Goal: Transaction & Acquisition: Purchase product/service

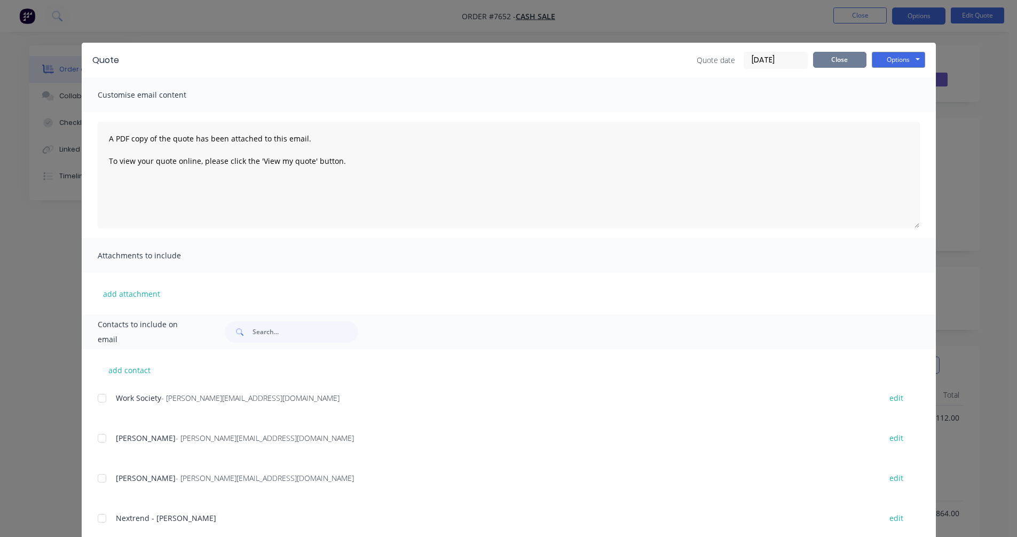
click at [825, 64] on button "Close" at bounding box center [839, 60] width 53 height 16
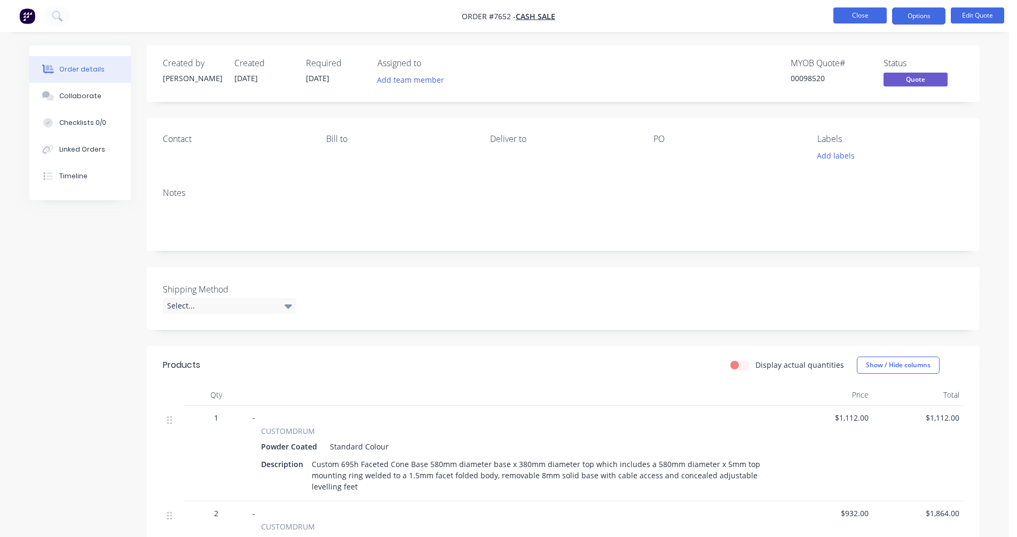
click at [852, 15] on button "Close" at bounding box center [859, 15] width 53 height 16
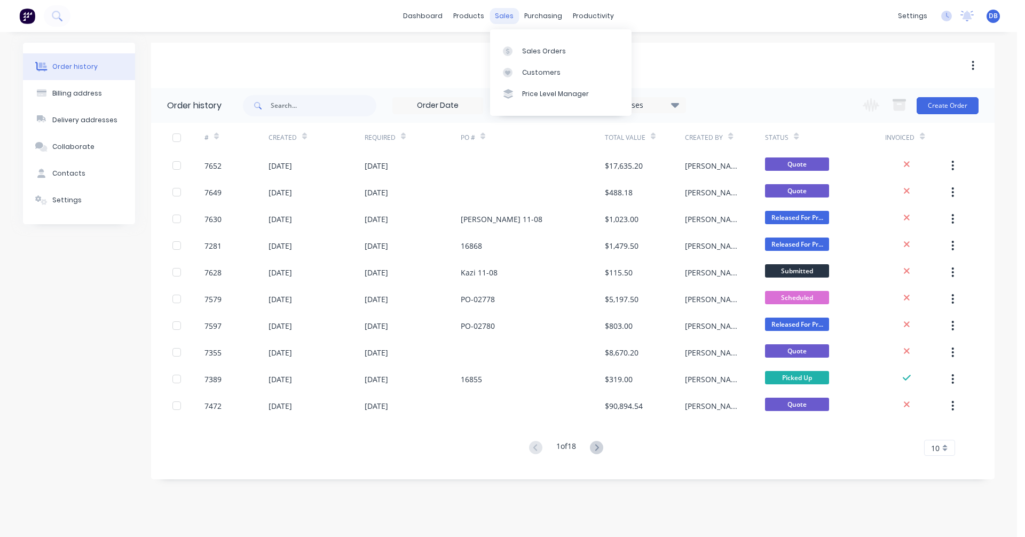
click at [503, 18] on div "sales" at bounding box center [504, 16] width 29 height 16
click at [533, 50] on div "Sales Orders" at bounding box center [544, 51] width 44 height 10
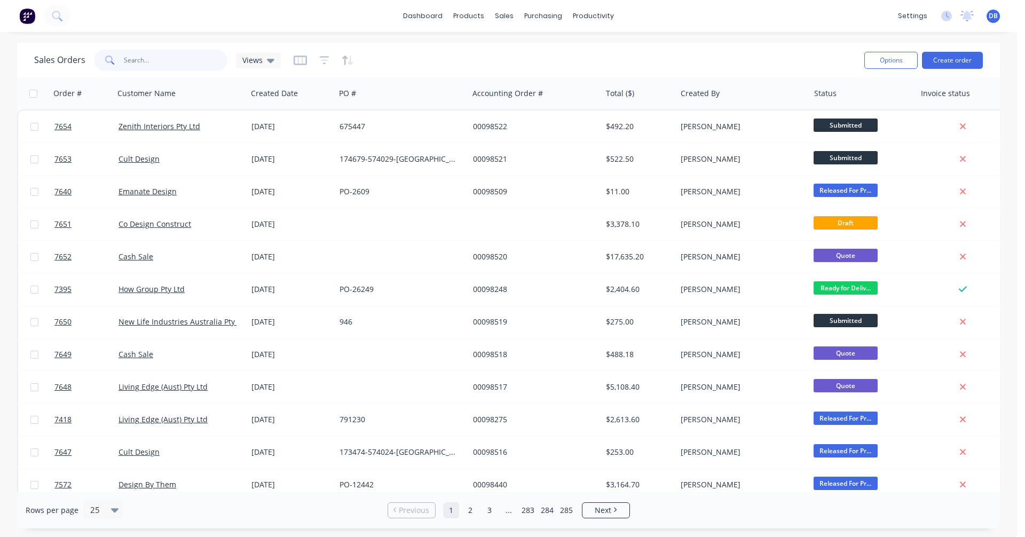
click at [146, 58] on input "text" at bounding box center [176, 60] width 104 height 21
type input "22435"
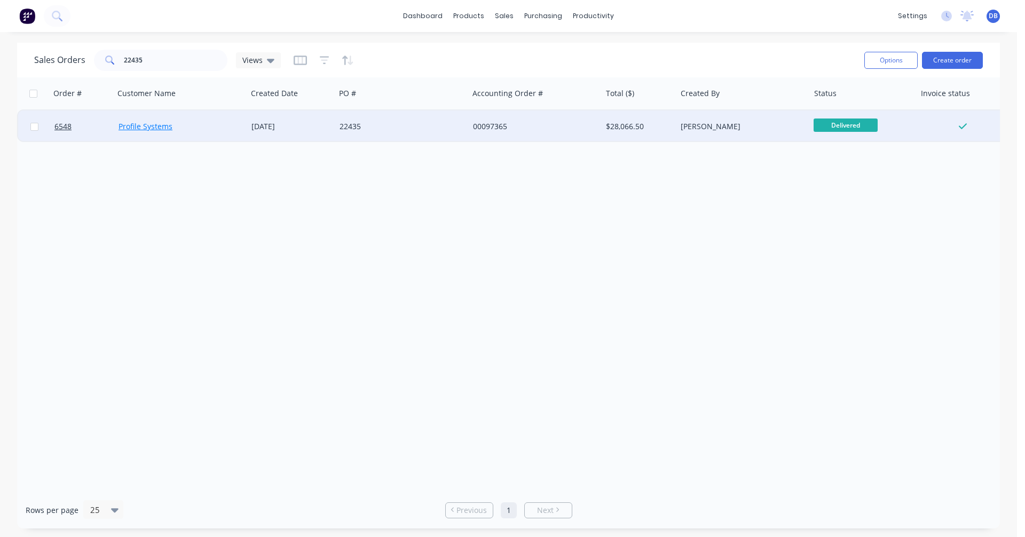
click at [154, 127] on link "Profile Systems" at bounding box center [146, 126] width 54 height 10
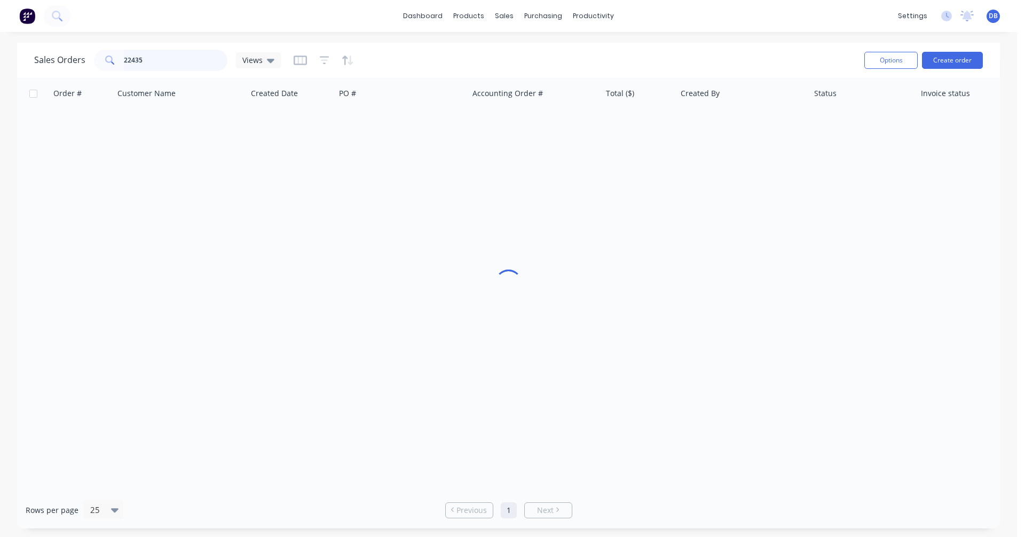
click at [155, 59] on input "22435" at bounding box center [176, 60] width 104 height 21
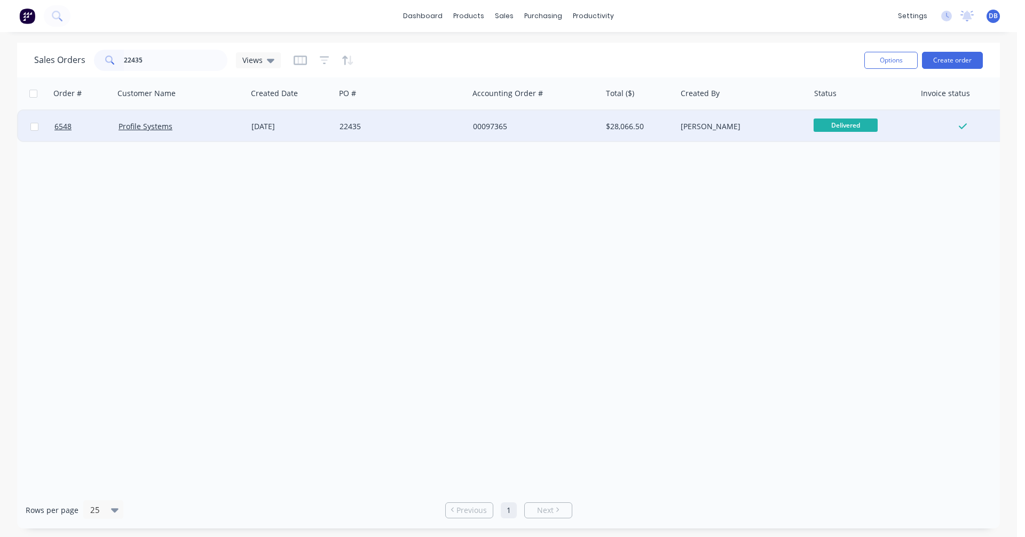
click at [269, 127] on div "[DATE]" at bounding box center [291, 126] width 80 height 11
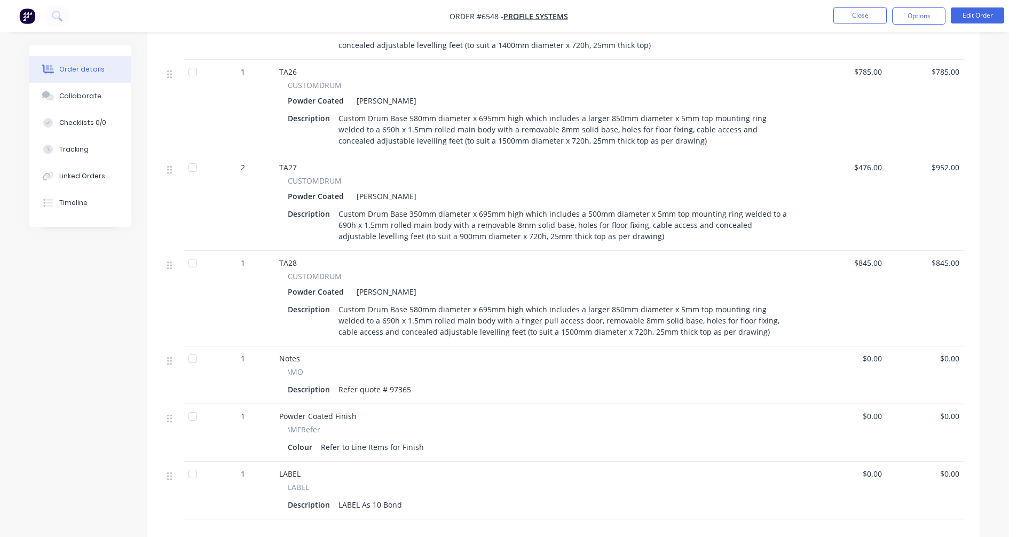
scroll to position [1121, 0]
click at [850, 15] on button "Close" at bounding box center [859, 15] width 53 height 16
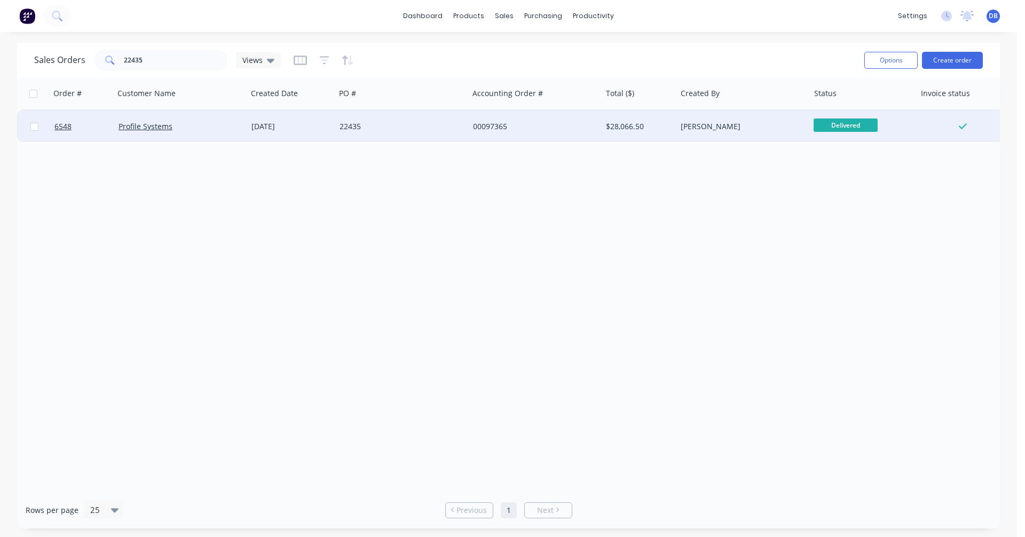
click at [285, 126] on div "[DATE]" at bounding box center [291, 126] width 80 height 11
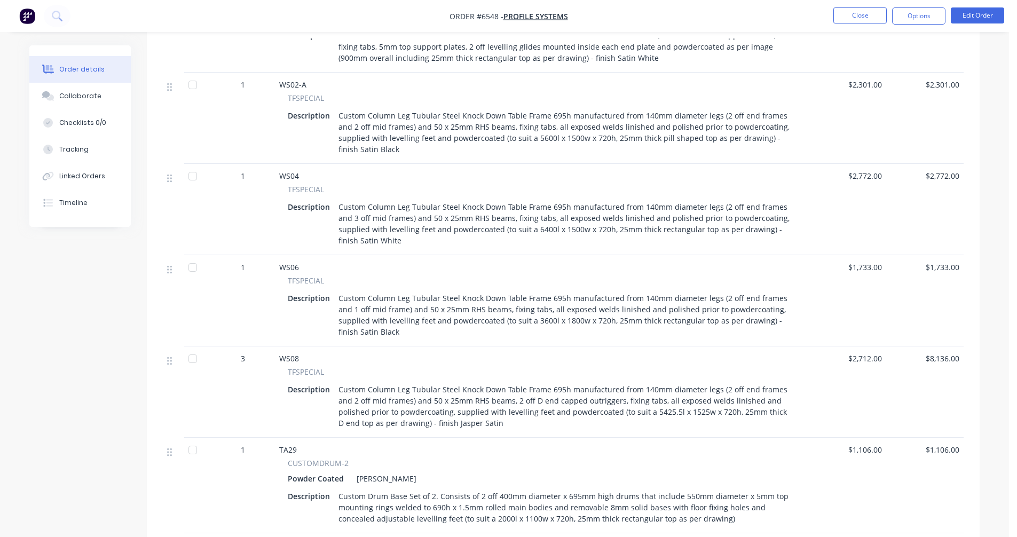
scroll to position [427, 0]
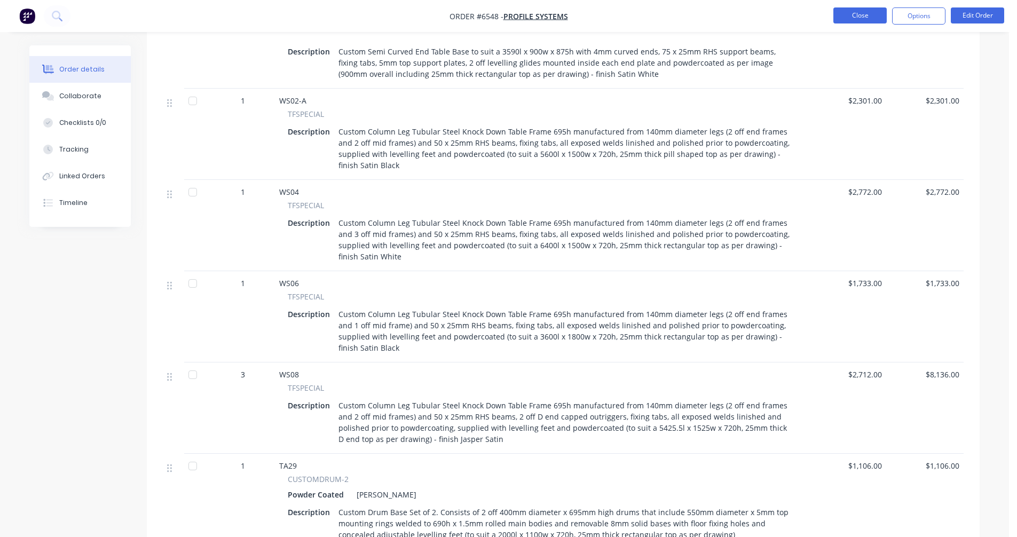
click at [851, 11] on button "Close" at bounding box center [859, 15] width 53 height 16
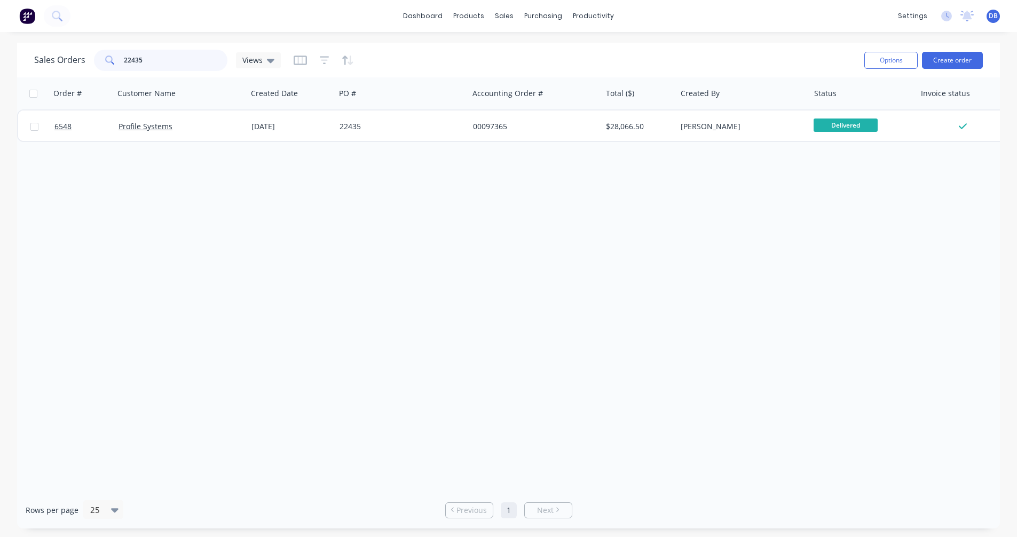
drag, startPoint x: 153, startPoint y: 55, endPoint x: 93, endPoint y: 55, distance: 60.3
click at [94, 55] on div "22435" at bounding box center [160, 60] width 133 height 21
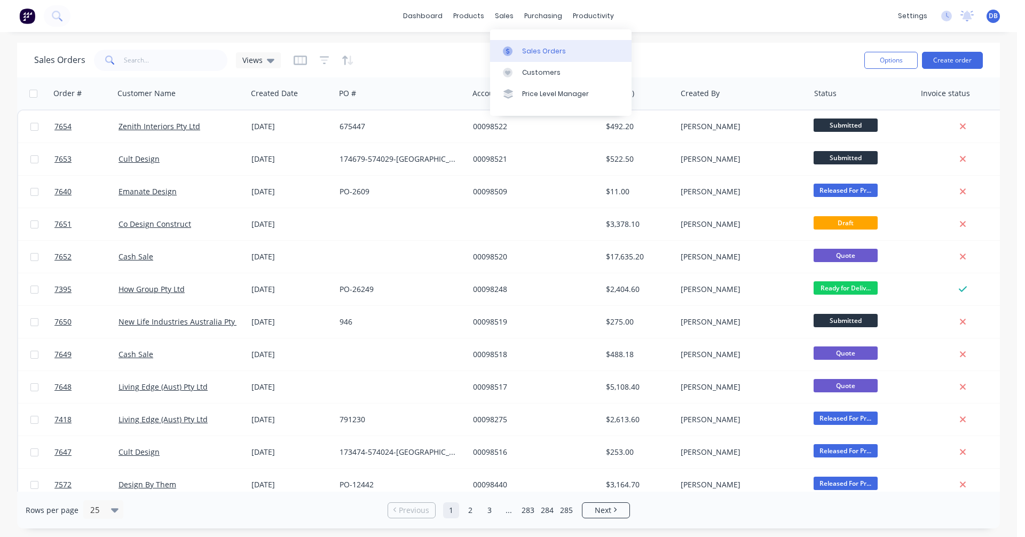
click at [526, 49] on div "Sales Orders" at bounding box center [544, 51] width 44 height 10
click at [951, 61] on button "Create order" at bounding box center [952, 60] width 61 height 17
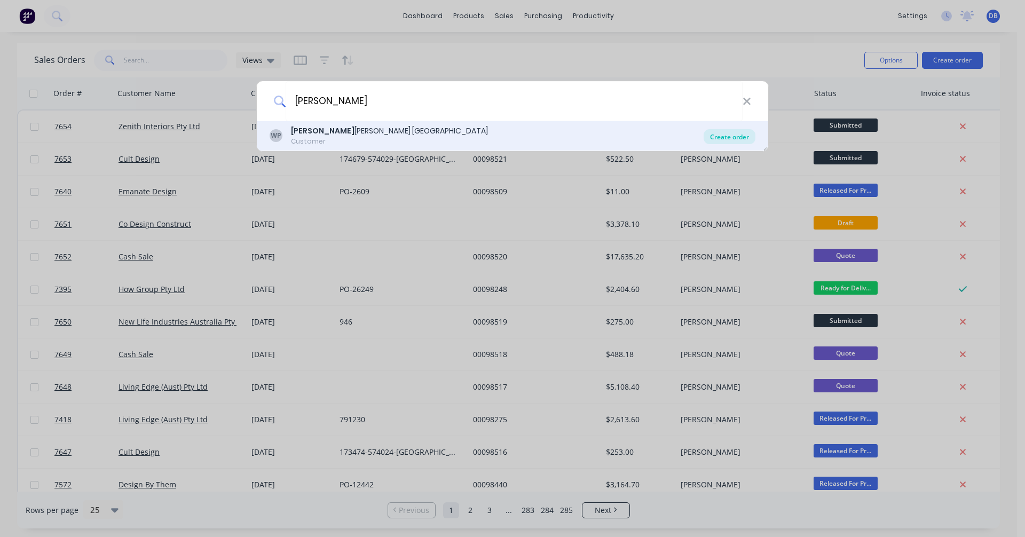
type input "[PERSON_NAME]"
click at [726, 138] on div "Create order" at bounding box center [730, 136] width 52 height 15
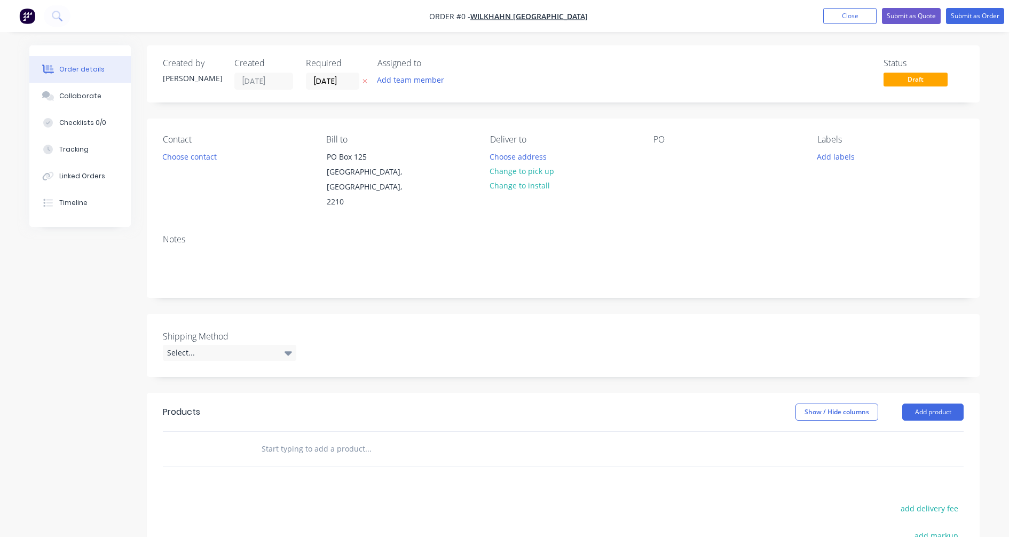
click at [289, 438] on input "text" at bounding box center [368, 448] width 214 height 21
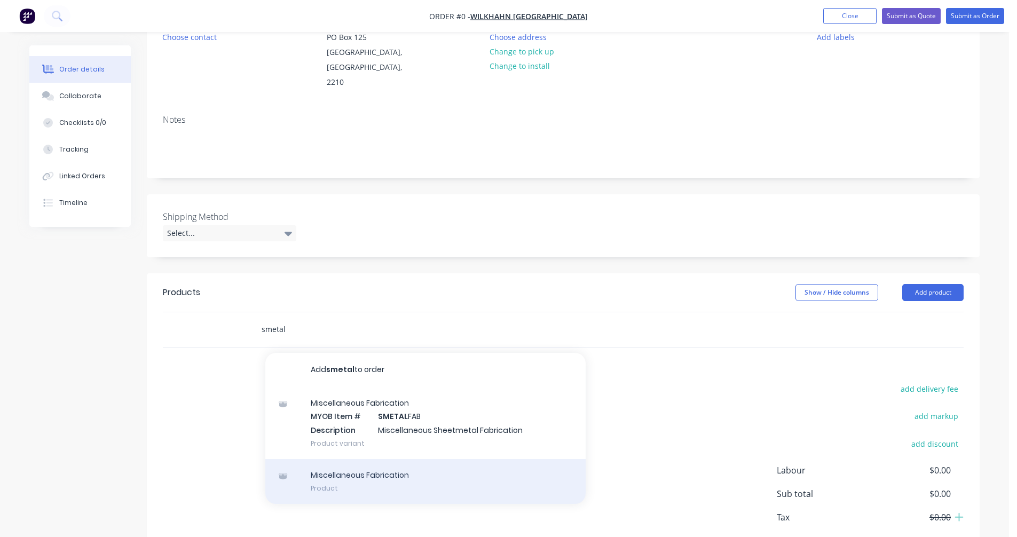
scroll to position [160, 0]
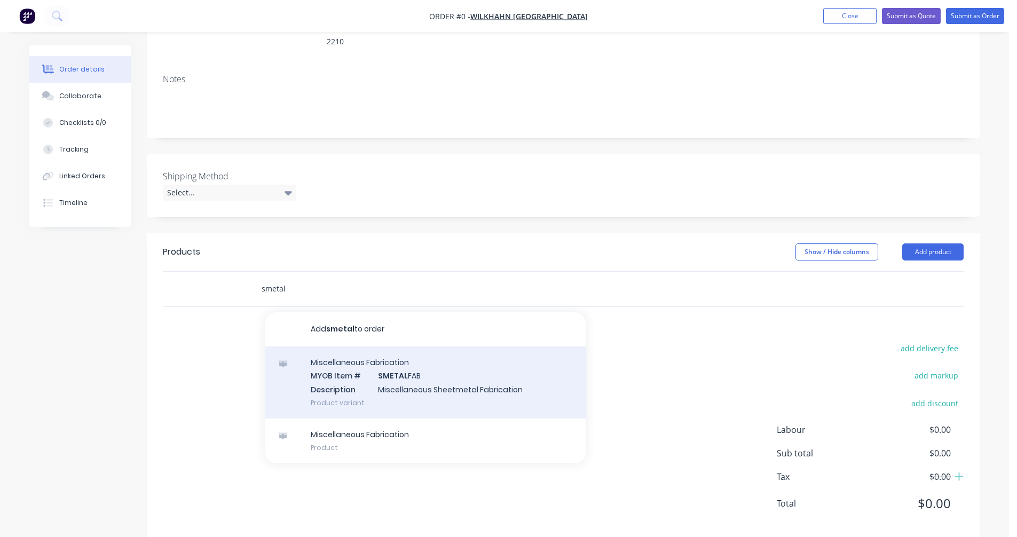
type input "smetal"
click at [413, 375] on div "Miscellaneous Fabrication MYOB Item # SMETAL FAB Description Miscellaneous Shee…" at bounding box center [425, 383] width 320 height 72
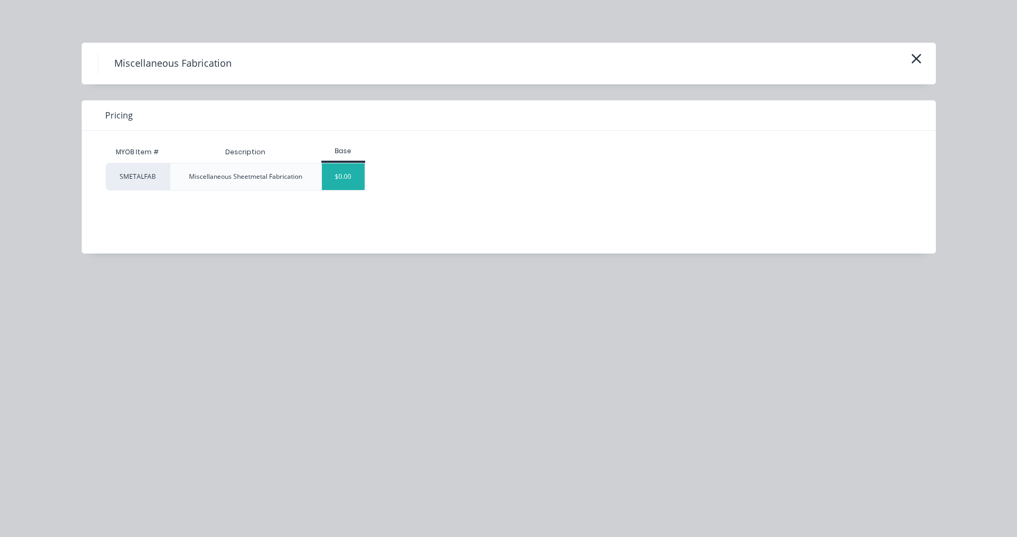
click at [348, 182] on div "$0.00" at bounding box center [343, 176] width 43 height 27
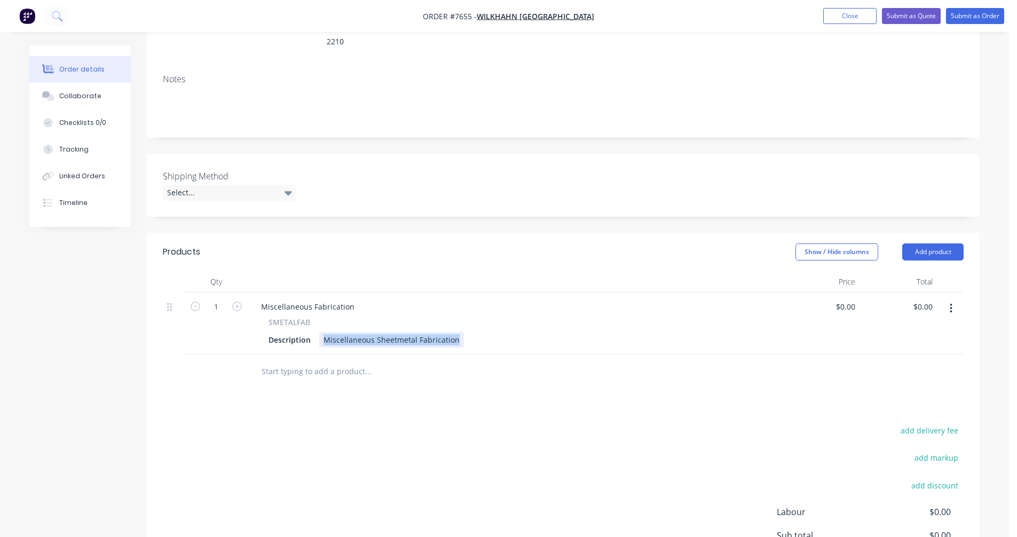
drag, startPoint x: 457, startPoint y: 326, endPoint x: 317, endPoint y: 319, distance: 140.1
click at [317, 332] on div "Description Miscellaneous Sheetmetal Fabrication" at bounding box center [513, 339] width 498 height 15
click at [221, 299] on input "1" at bounding box center [216, 307] width 28 height 16
type input "18"
click at [406, 332] on div "Custom 725h Disc Base" at bounding box center [365, 339] width 92 height 15
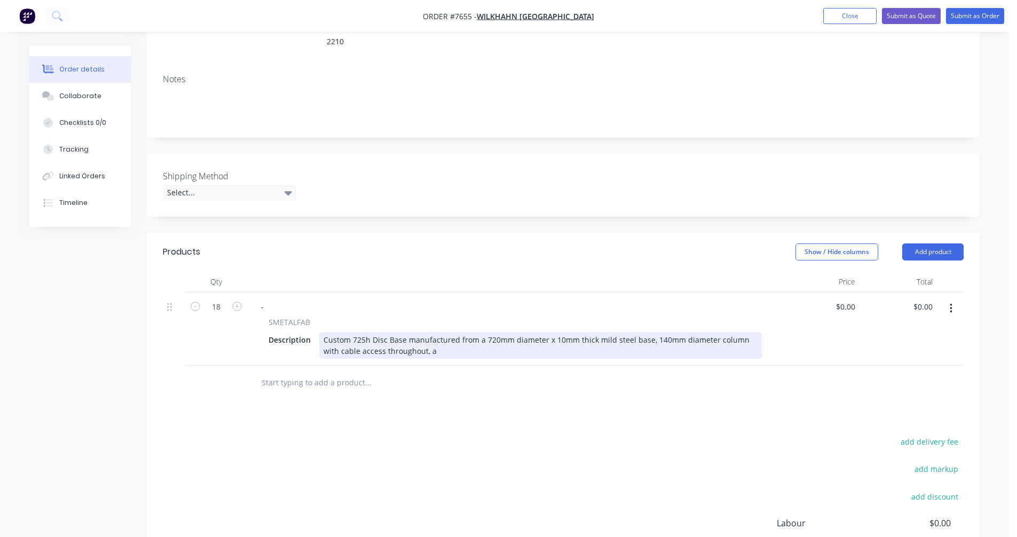
click at [441, 337] on div "Custom 725h Disc Base manufactured from a 720mm diameter x 10mm thick mild stee…" at bounding box center [540, 345] width 443 height 27
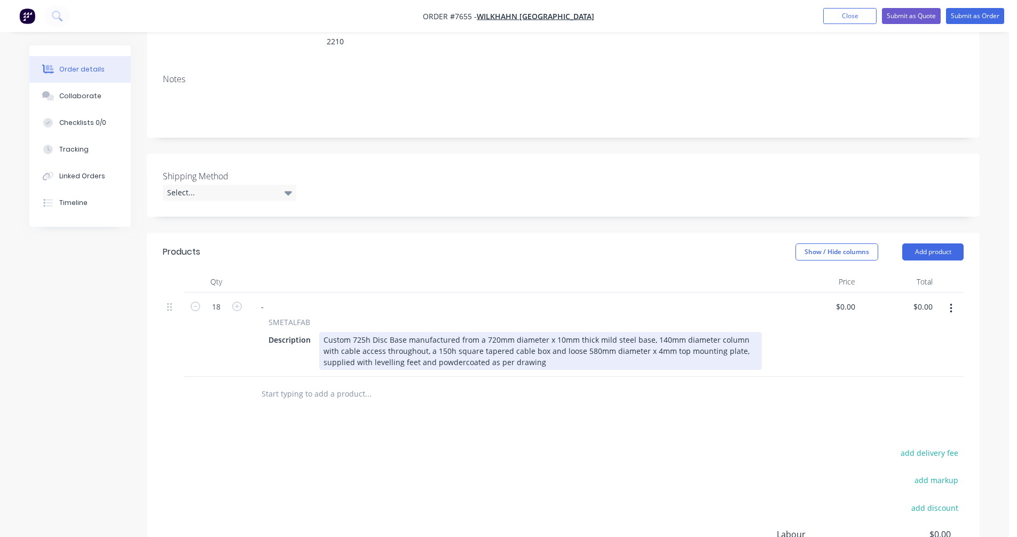
click at [524, 336] on div "Custom 725h Disc Base manufactured from a 720mm diameter x 10mm thick mild stee…" at bounding box center [540, 351] width 443 height 38
drag, startPoint x: 686, startPoint y: 336, endPoint x: 693, endPoint y: 335, distance: 6.5
click at [687, 336] on div "Custom 725h Disc Base manufactured from a 720mm diameter x 10mm thick mild stee…" at bounding box center [540, 351] width 443 height 38
drag, startPoint x: 632, startPoint y: 335, endPoint x: 640, endPoint y: 336, distance: 8.1
click at [634, 335] on div "Custom 725h Disc Base manufactured from a 720mm diameter x 10mm thick mild stee…" at bounding box center [540, 351] width 443 height 38
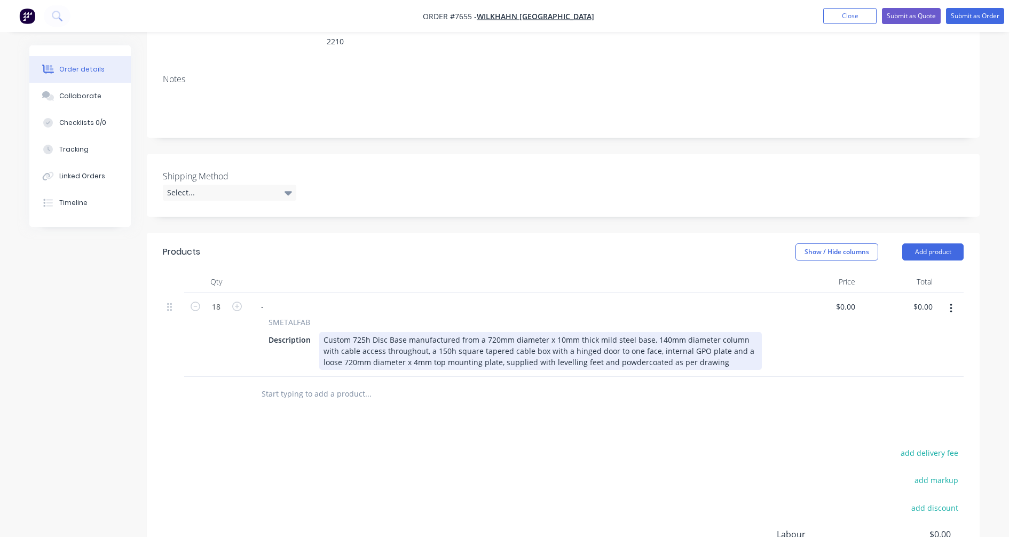
click at [686, 332] on div "Custom 725h Disc Base manufactured from a 720mm diameter x 10mm thick mild stee…" at bounding box center [540, 351] width 443 height 38
type input "$750.00"
type input "$13,500.00"
click at [541, 332] on div "Custom 725h Disc Base manufactured from a 720mm diameter x 10mm thick mild stee…" at bounding box center [540, 351] width 443 height 38
type input "$759.00"
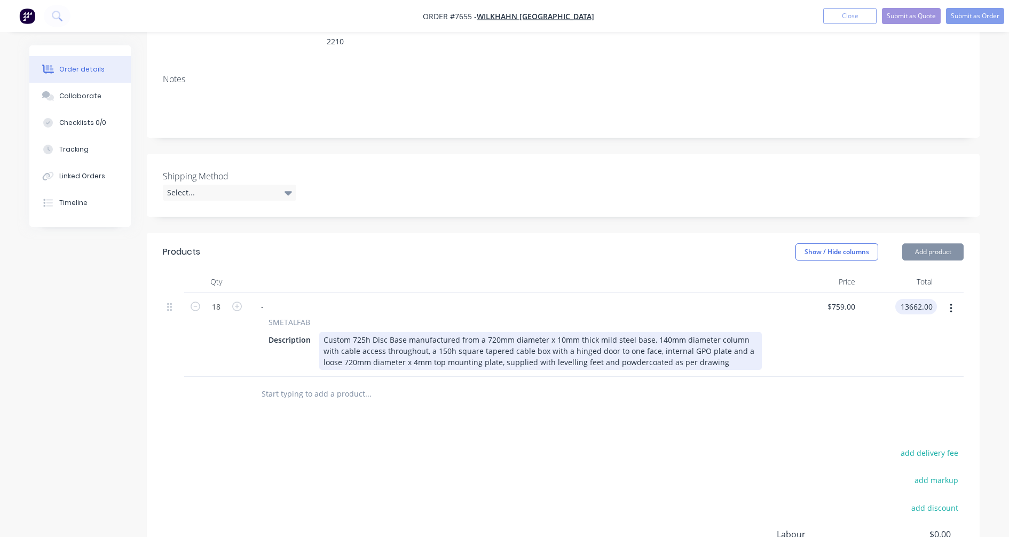
type input "$13,662.00"
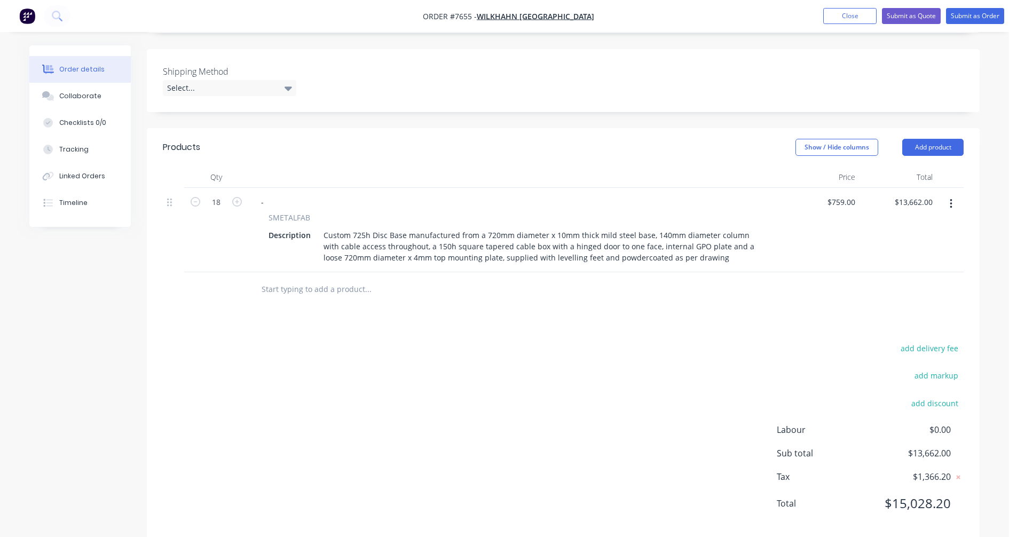
scroll to position [267, 0]
click at [321, 277] on input "text" at bounding box center [368, 287] width 214 height 21
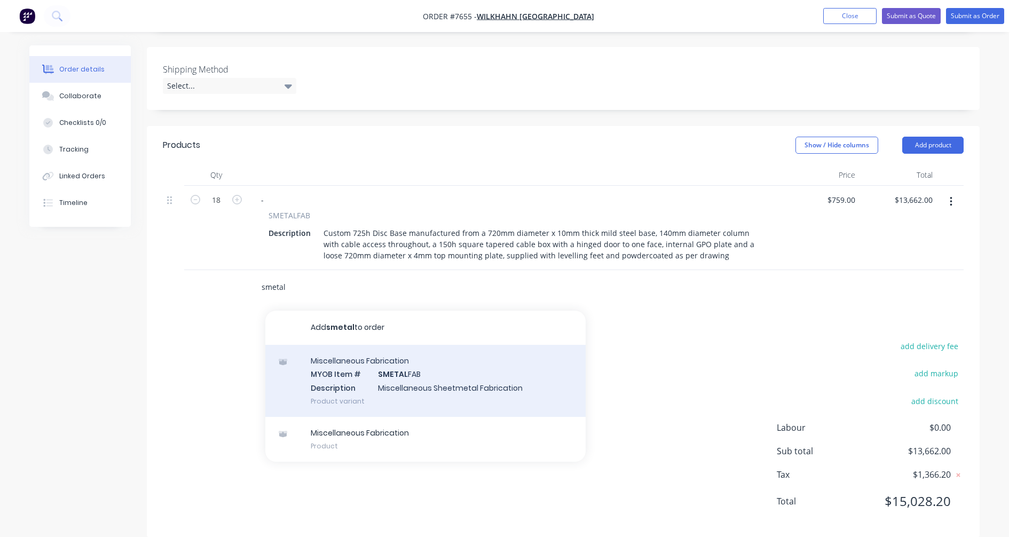
type input "smetal"
click at [403, 361] on div "Miscellaneous Fabrication MYOB Item # SMETAL FAB Description Miscellaneous Shee…" at bounding box center [425, 381] width 320 height 72
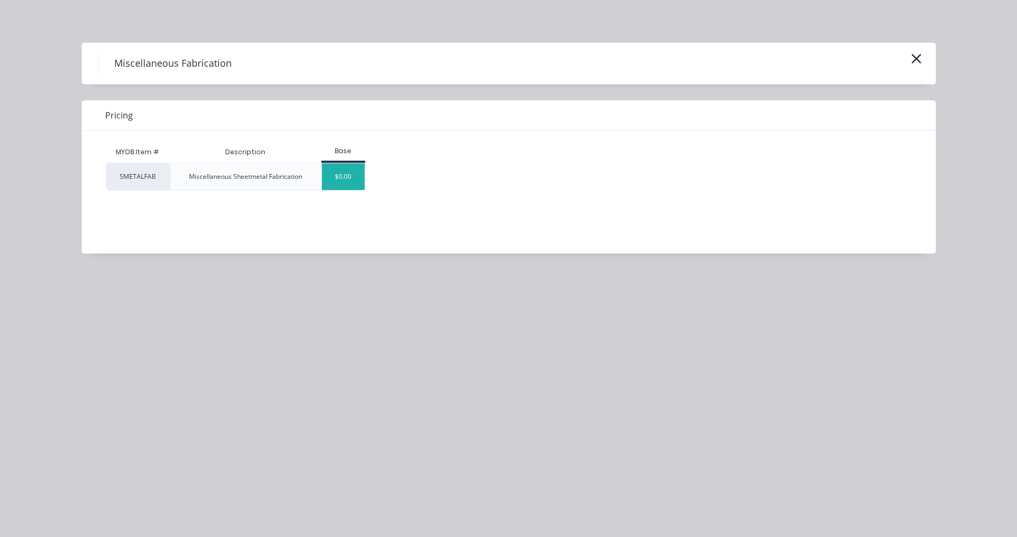
click at [341, 182] on div "$0.00" at bounding box center [343, 176] width 43 height 27
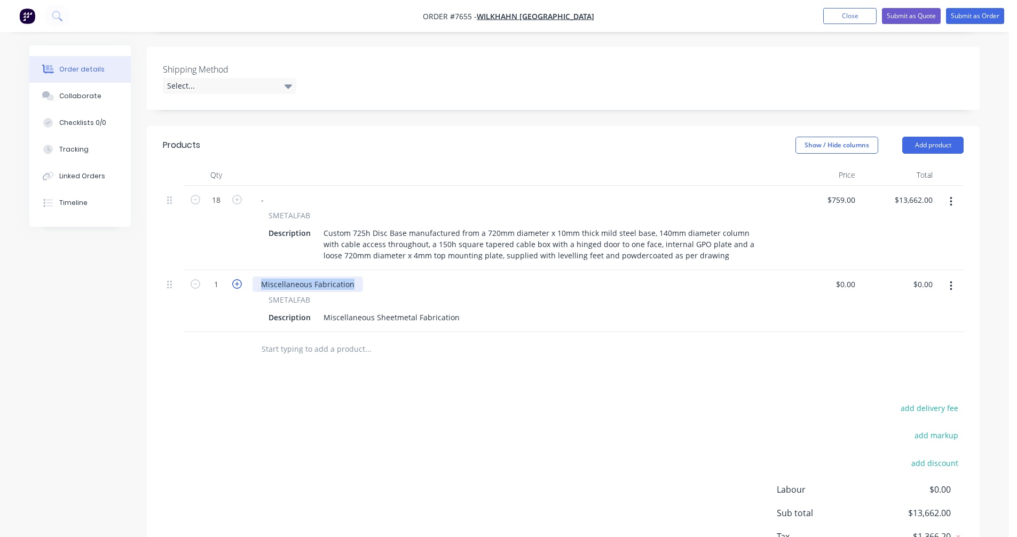
drag, startPoint x: 356, startPoint y: 269, endPoint x: 239, endPoint y: 274, distance: 117.0
click at [241, 270] on div "1 Miscellaneous Fabrication SMETALFAB Description Miscellaneous Sheetmetal Fabr…" at bounding box center [563, 301] width 801 height 62
drag, startPoint x: 456, startPoint y: 301, endPoint x: 317, endPoint y: 298, distance: 138.9
click at [317, 310] on div "Description Miscellaneous Sheetmetal Fabrication" at bounding box center [513, 317] width 498 height 15
click at [553, 310] on div "Custom Top Support Plate 1662.5l x 470w x 50h x 6mm mild steel" at bounding box center [439, 317] width 241 height 15
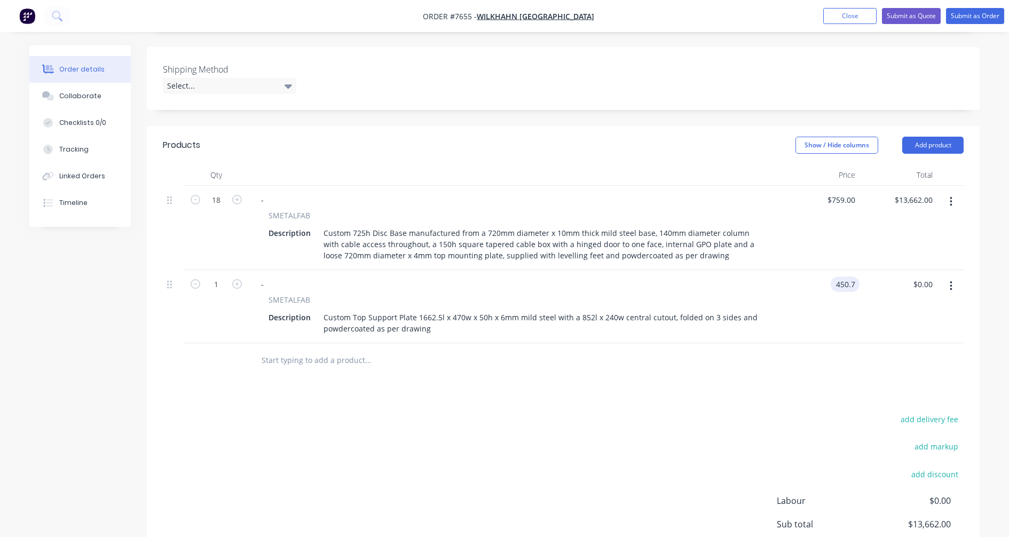
type input "$450.70"
click at [950, 280] on icon "button" at bounding box center [951, 286] width 3 height 12
drag, startPoint x: 877, startPoint y: 321, endPoint x: 833, endPoint y: 326, distance: 44.6
click at [877, 328] on div "Duplicate" at bounding box center [913, 335] width 82 height 15
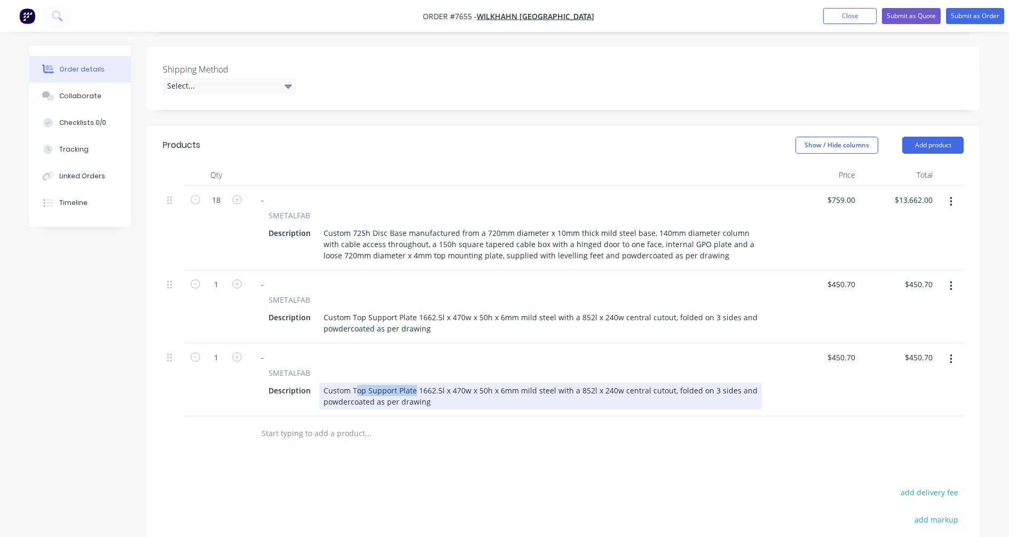
drag, startPoint x: 413, startPoint y: 376, endPoint x: 354, endPoint y: 375, distance: 58.7
click at [354, 383] on div "Custom Top Support Plate 1662.5l x 470w x 50h x 6mm mild steel with a 852l x 24…" at bounding box center [540, 396] width 443 height 27
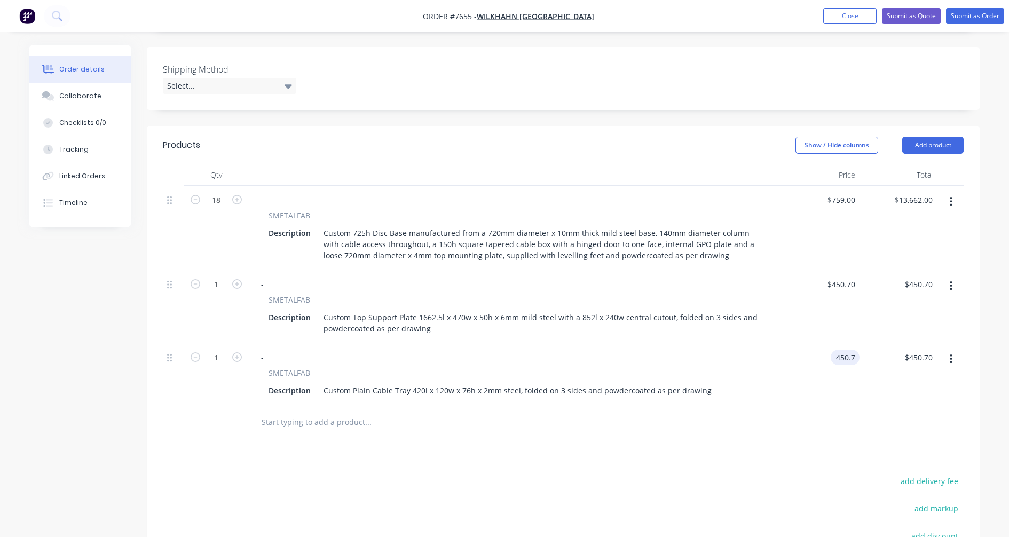
type input "$450.70"
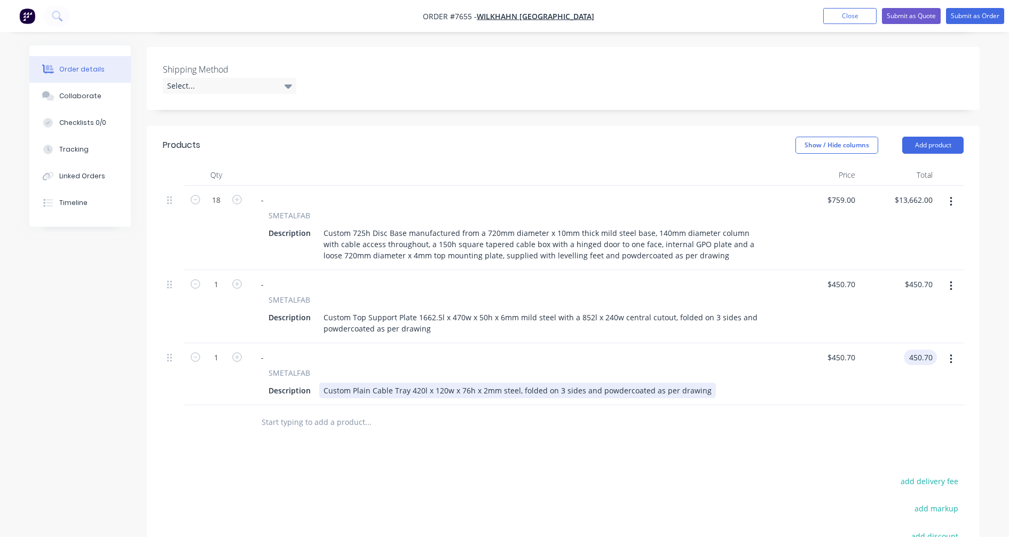
type input "$450.70"
click at [496, 383] on div "Custom Plain Cable Tray 420l x 120w x 76h x 2mm steel, folded on 3 sides and po…" at bounding box center [517, 390] width 397 height 15
type input "$148.60"
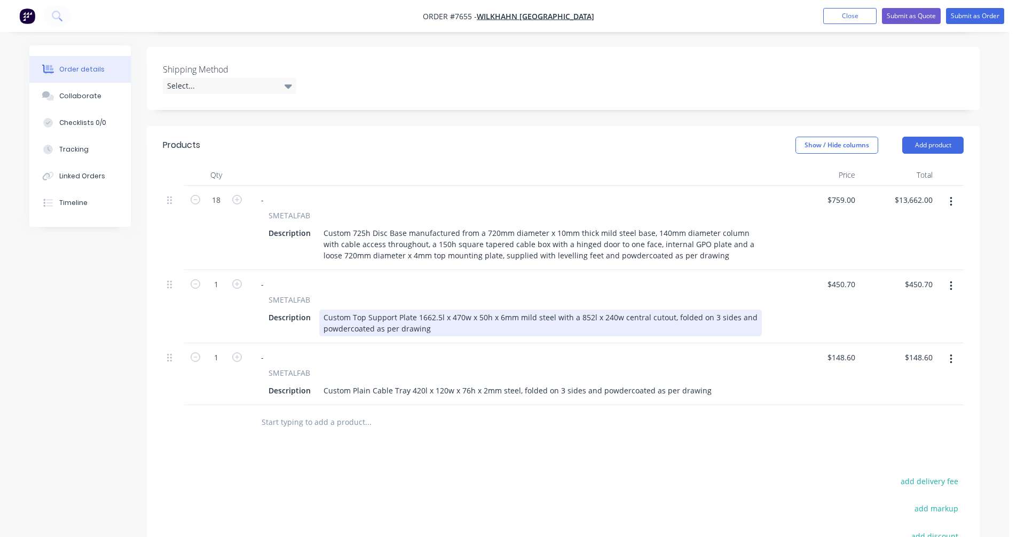
click at [515, 310] on div "Custom Top Support Plate 1662.5l x 470w x 50h x 6mm mild steel with a 852l x 24…" at bounding box center [540, 323] width 443 height 27
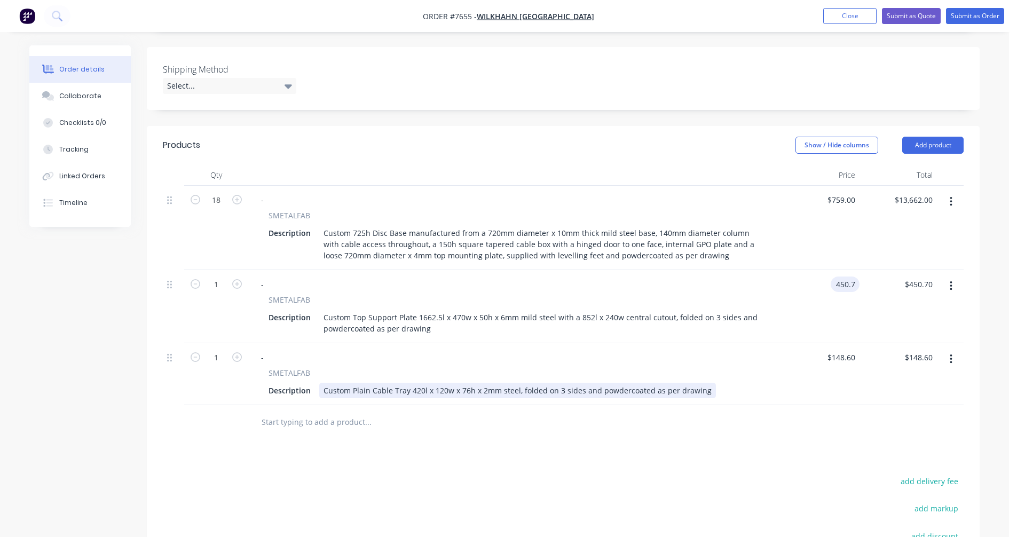
type input "$450.70"
click at [508, 383] on div "Custom Plain Cable Tray 420l x 120w x 76h x 2mm steel, folded on 3 sides and po…" at bounding box center [517, 390] width 397 height 15
type input "$149.80"
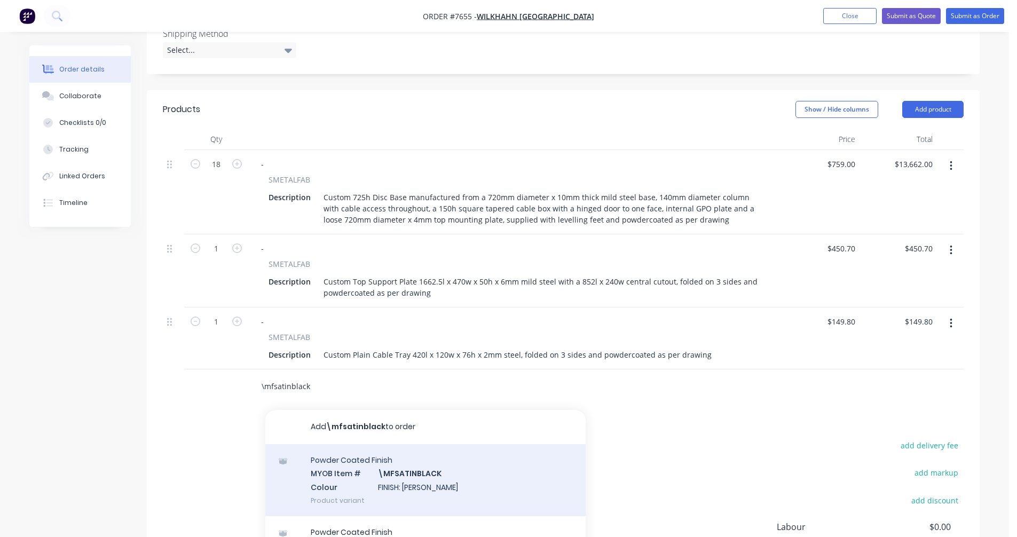
scroll to position [320, 0]
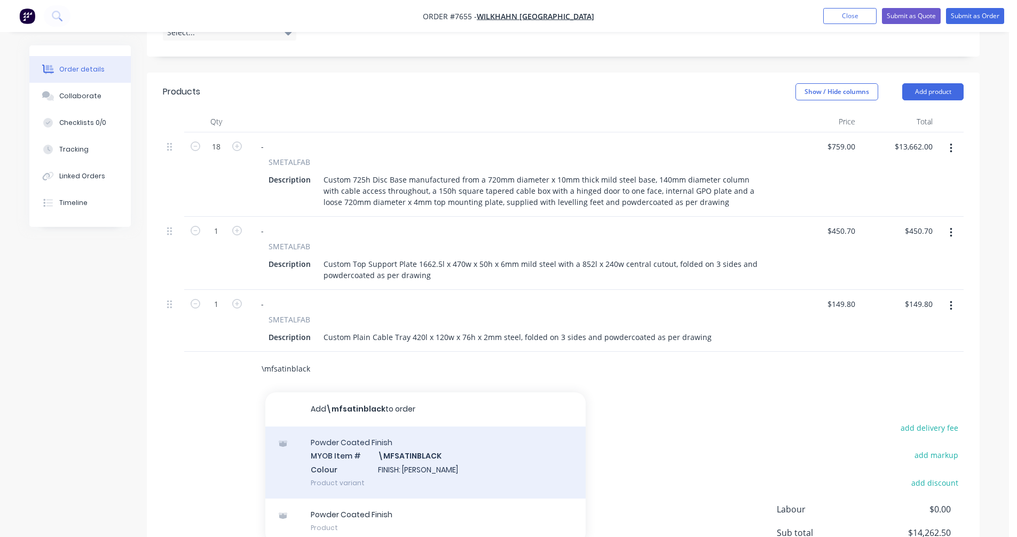
type input "\mfsatinblack"
click at [409, 447] on div "Powder Coated Finish MYOB Item # \MFSATINBLACK Colour FINISH: Satin Black Produ…" at bounding box center [425, 463] width 320 height 72
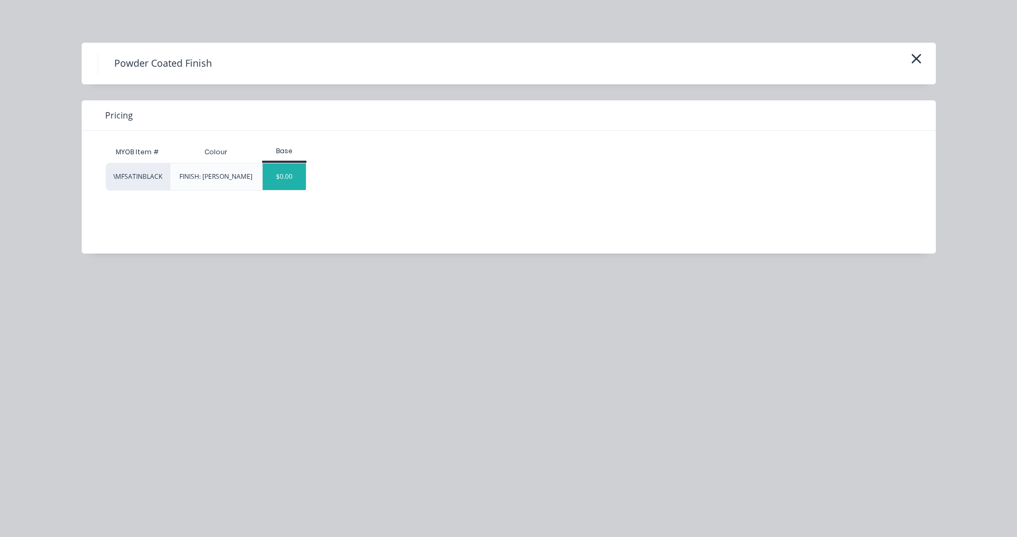
click at [280, 177] on div "$0.00" at bounding box center [284, 176] width 43 height 27
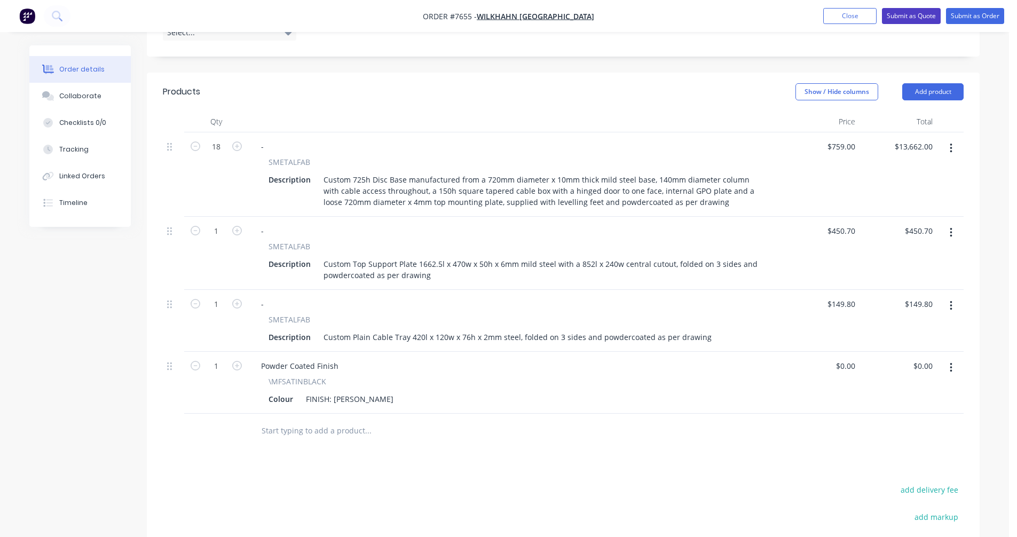
click at [909, 18] on button "Submit as Quote" at bounding box center [911, 16] width 59 height 16
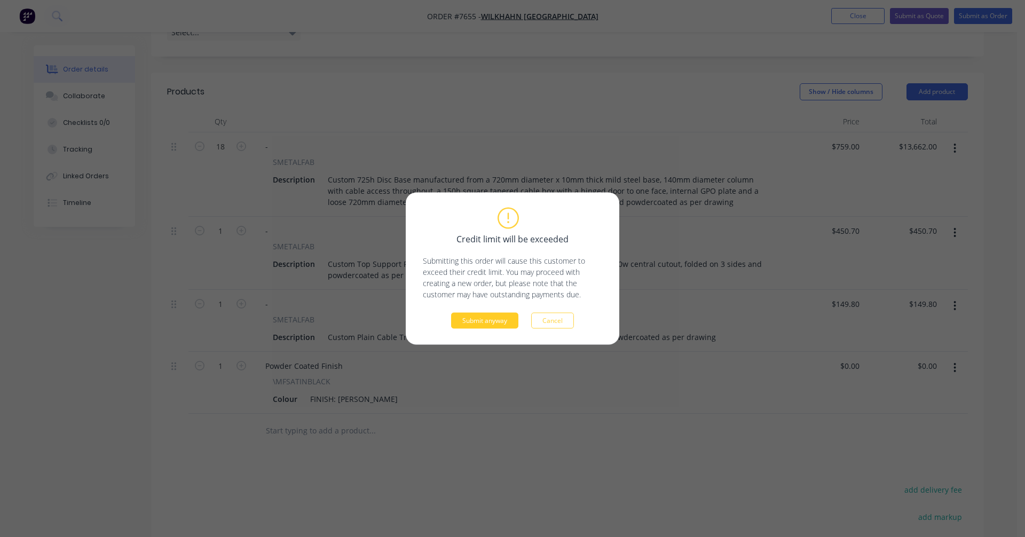
click at [500, 320] on button "Submit anyway" at bounding box center [484, 321] width 67 height 16
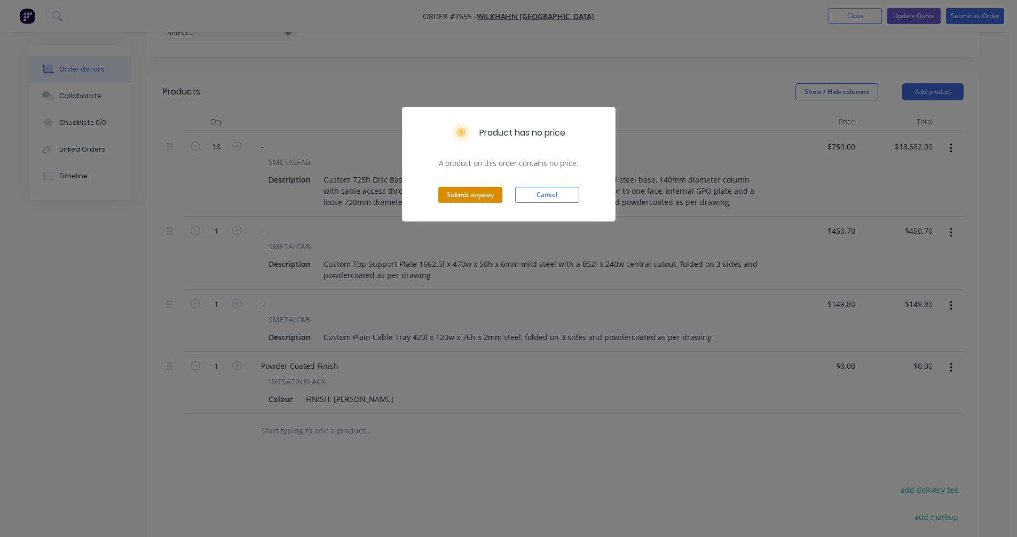
click at [476, 194] on button "Submit anyway" at bounding box center [470, 195] width 64 height 16
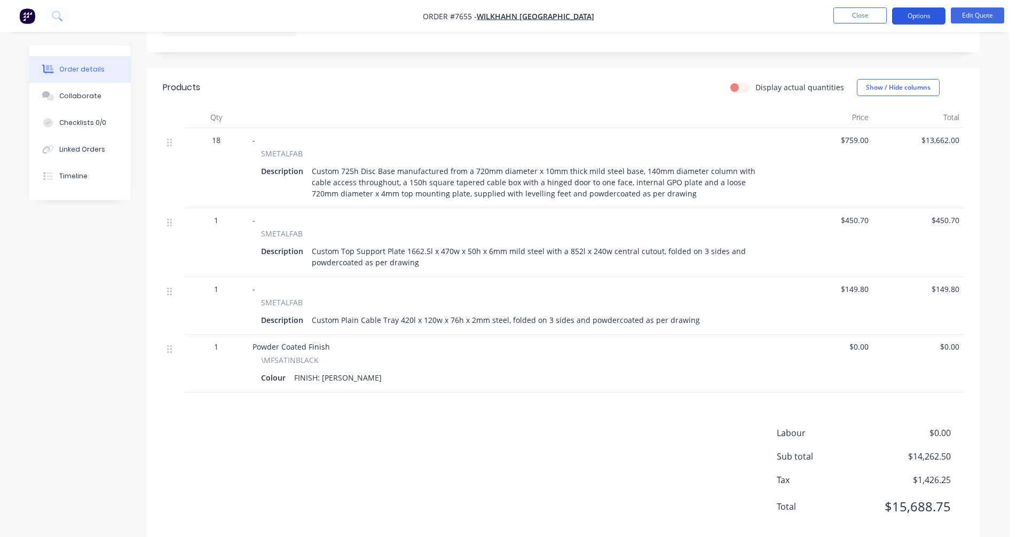
click at [910, 14] on button "Options" at bounding box center [918, 15] width 53 height 17
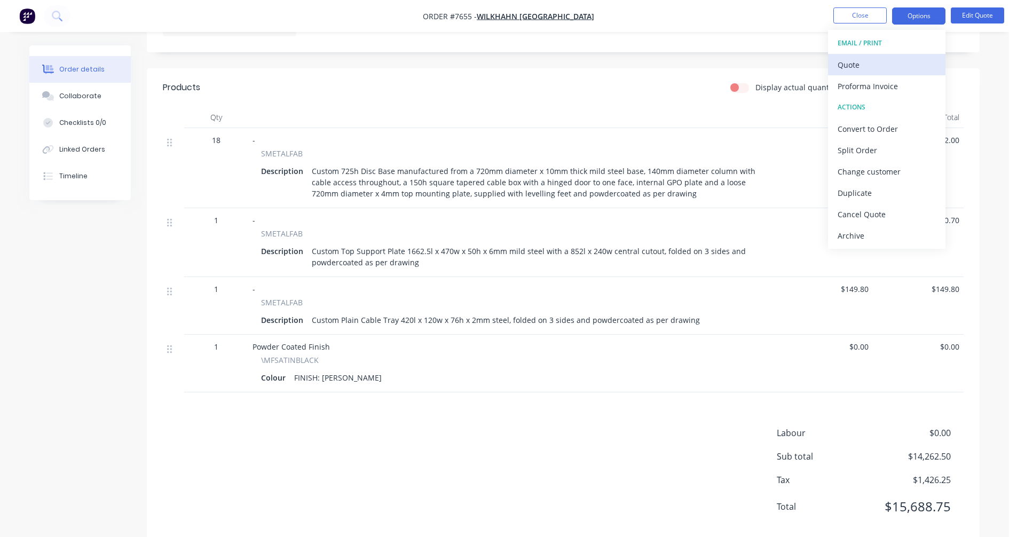
click at [854, 60] on div "Quote" at bounding box center [887, 64] width 98 height 15
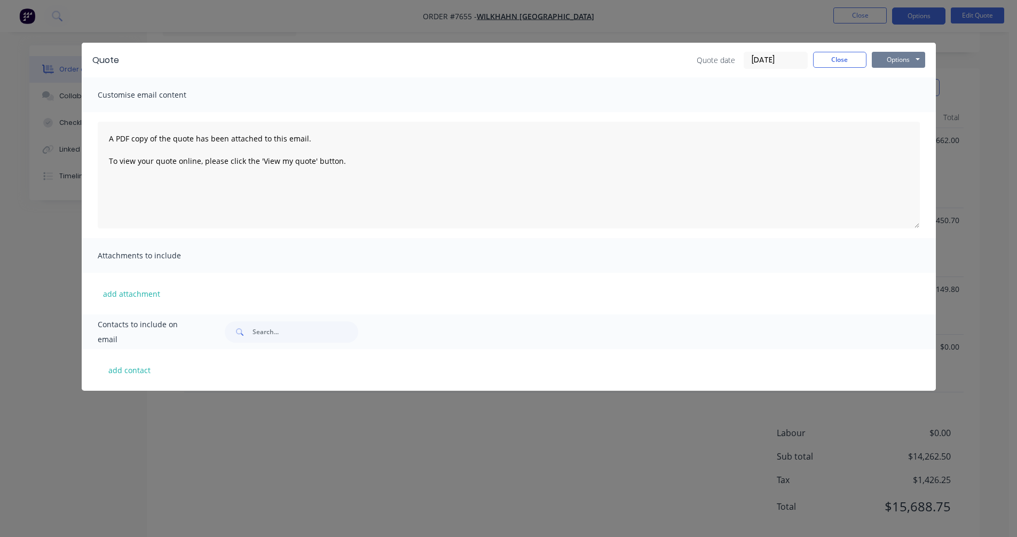
click at [886, 56] on button "Options" at bounding box center [898, 60] width 53 height 16
click at [898, 78] on button "Preview" at bounding box center [906, 79] width 68 height 18
